Goal: Information Seeking & Learning: Find specific page/section

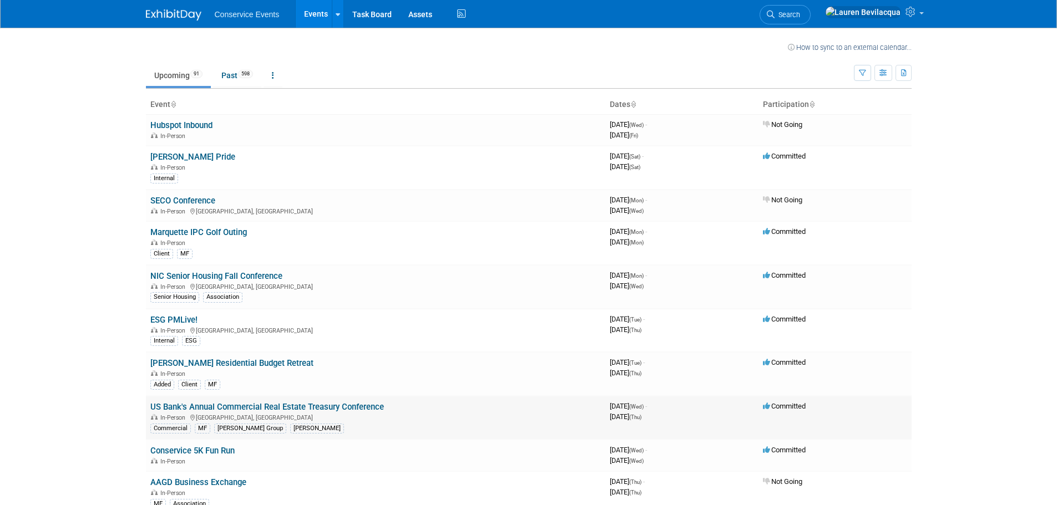
drag, startPoint x: 399, startPoint y: 405, endPoint x: 161, endPoint y: 406, distance: 238.0
click at [161, 406] on td "US Bank's Annual Commercial Real Estate Treasury Conference In-Person [GEOGRAPH…" at bounding box center [375, 418] width 459 height 44
click at [179, 407] on link "US Bank's Annual Commercial Real Estate Treasury Conference" at bounding box center [267, 407] width 234 height 10
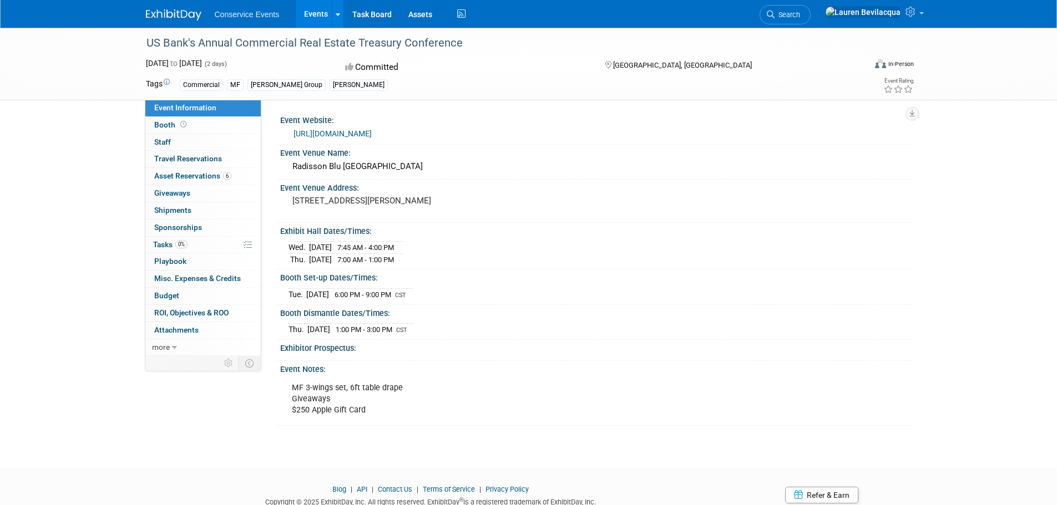
click at [372, 136] on link "https://web.cvent.com/event/72714a1f-d3f4-4eb7-a641-a7b722295389/summary?RefId=…" at bounding box center [333, 133] width 78 height 9
